Goal: Task Accomplishment & Management: Manage account settings

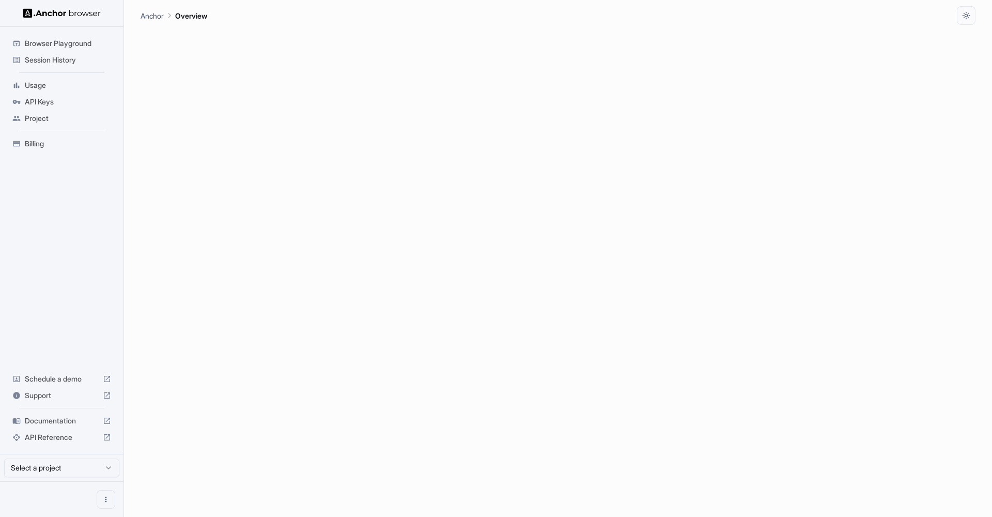
click at [70, 101] on span "API Keys" at bounding box center [68, 102] width 86 height 10
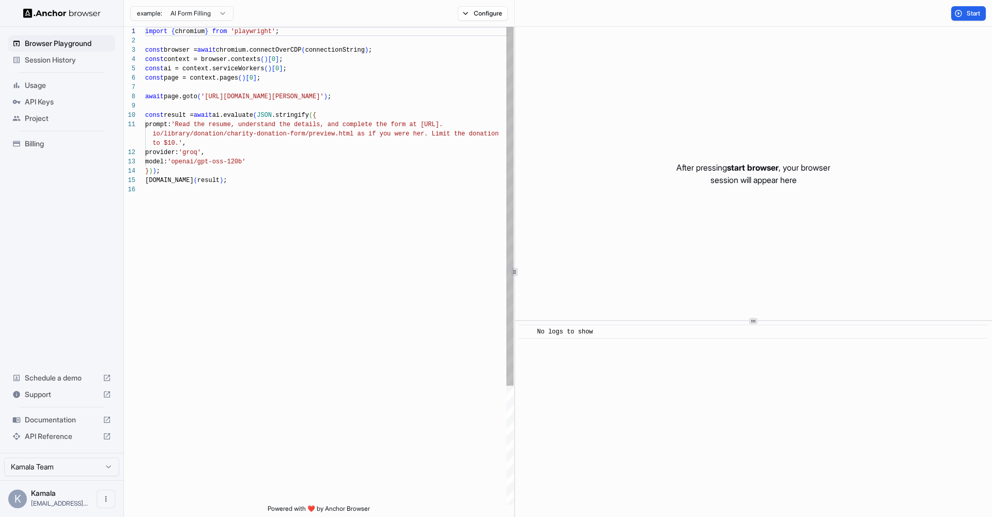
scroll to position [93, 0]
click at [77, 103] on span "API Keys" at bounding box center [68, 102] width 86 height 10
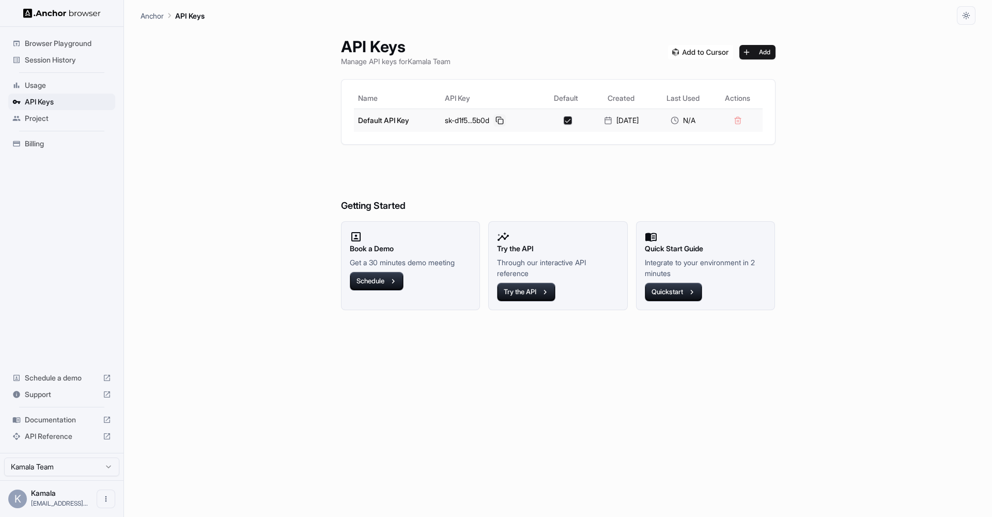
click at [493, 120] on button at bounding box center [499, 120] width 12 height 12
click at [755, 45] on button "Add" at bounding box center [757, 52] width 36 height 14
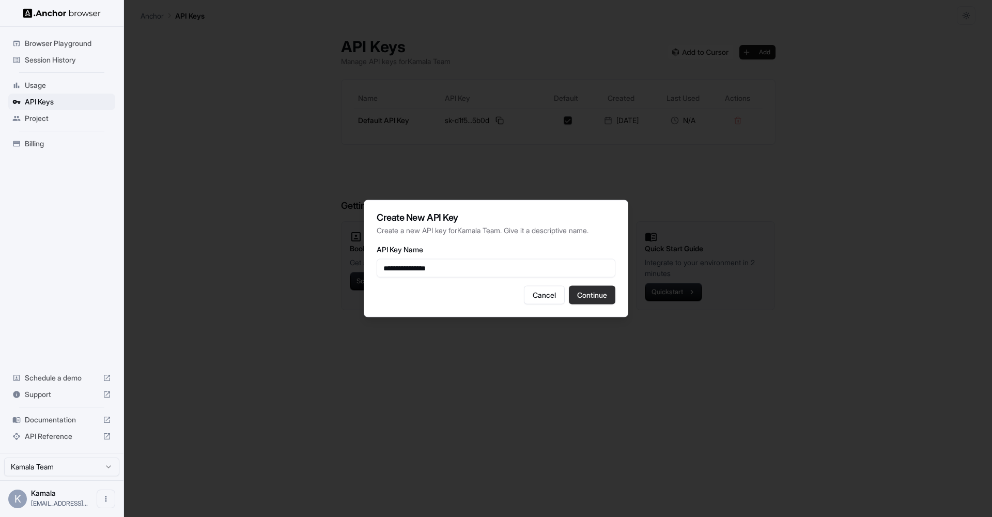
type input "**********"
click at [610, 297] on button "Continue" at bounding box center [592, 295] width 46 height 19
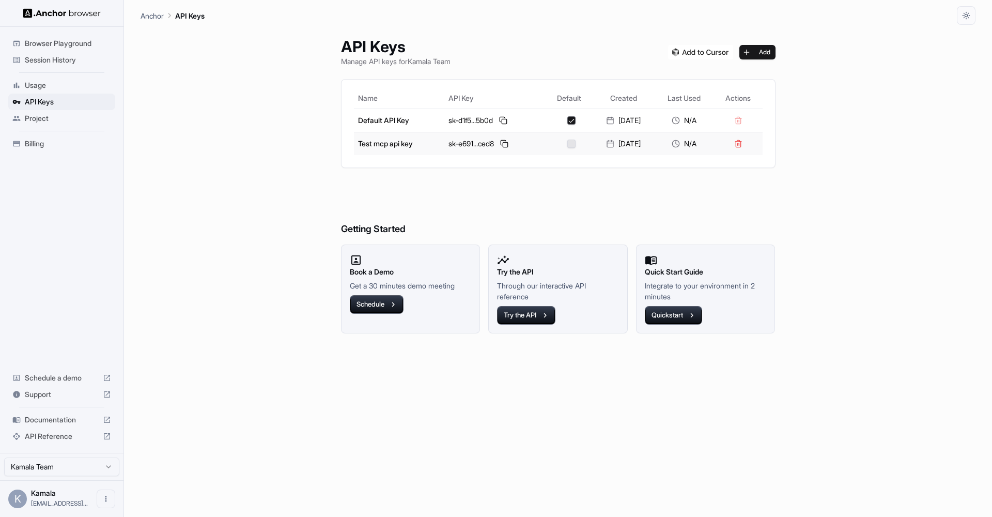
click at [567, 143] on button "button" at bounding box center [571, 143] width 8 height 8
click at [502, 139] on button at bounding box center [504, 143] width 12 height 12
